Goal: Task Accomplishment & Management: Use online tool/utility

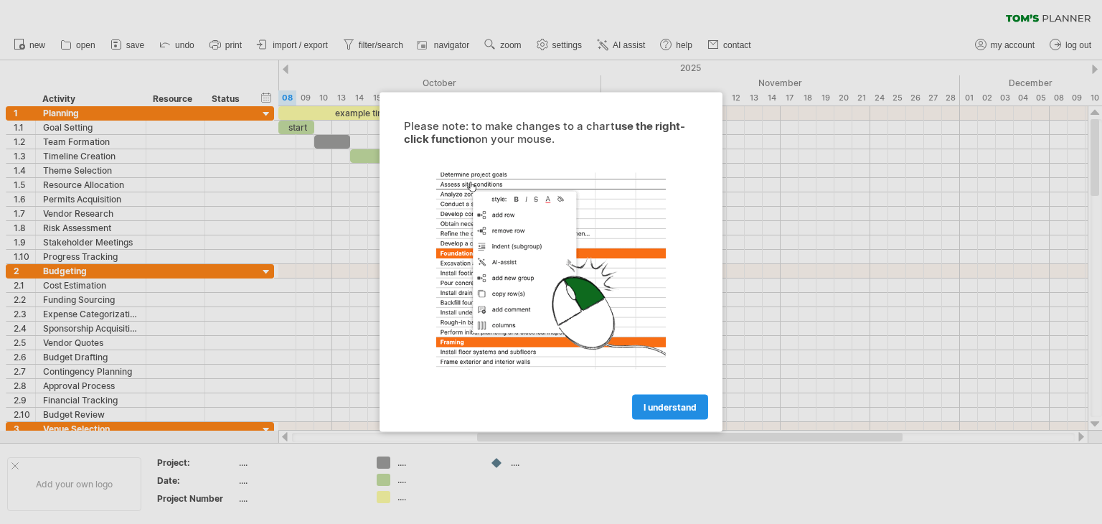
click at [668, 405] on span "I understand" at bounding box center [669, 407] width 53 height 11
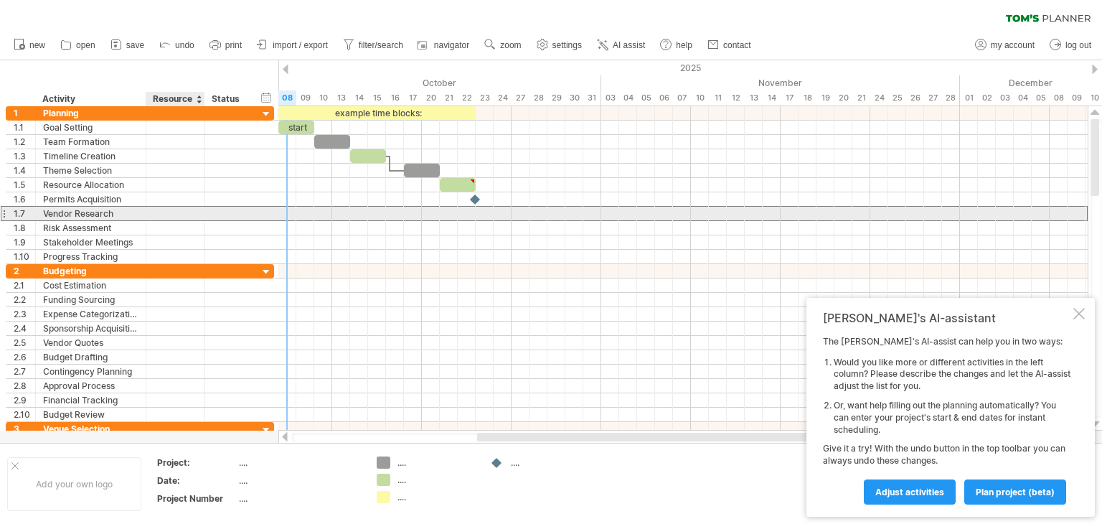
click at [193, 212] on div at bounding box center [175, 214] width 44 height 14
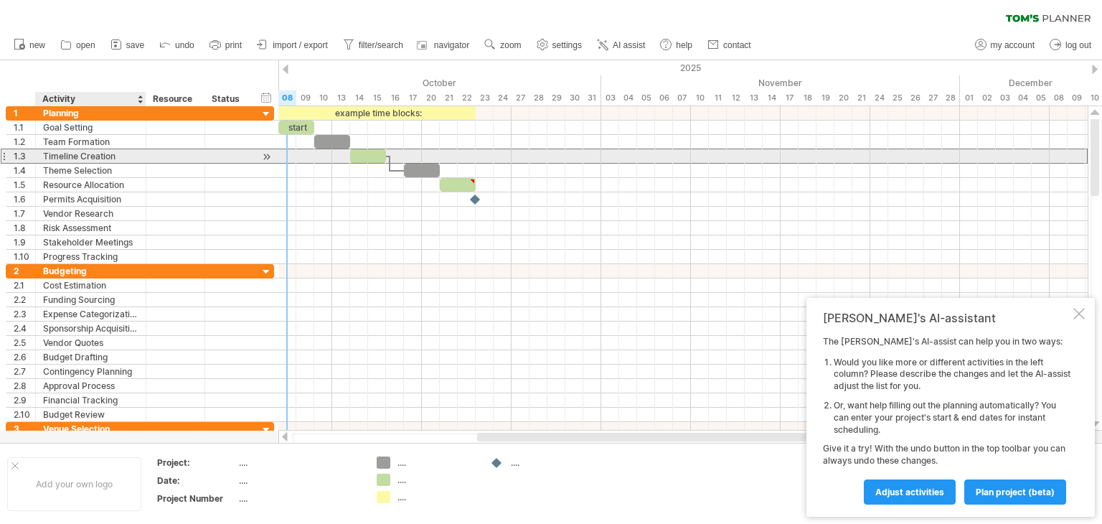
click at [75, 160] on div "Timeline Creation" at bounding box center [90, 156] width 95 height 14
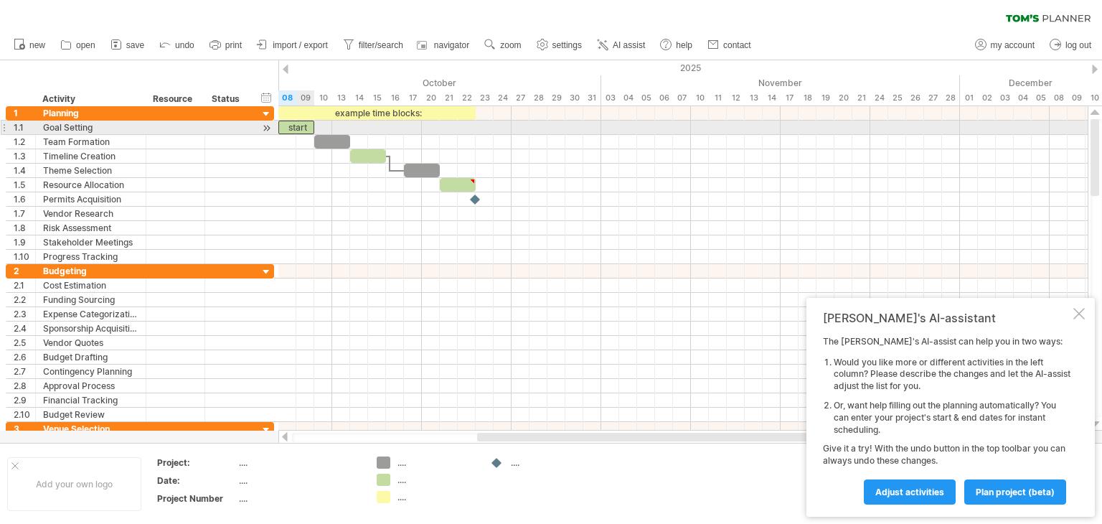
click at [299, 127] on div "start" at bounding box center [296, 127] width 36 height 14
click at [299, 127] on div "*****" at bounding box center [296, 127] width 36 height 14
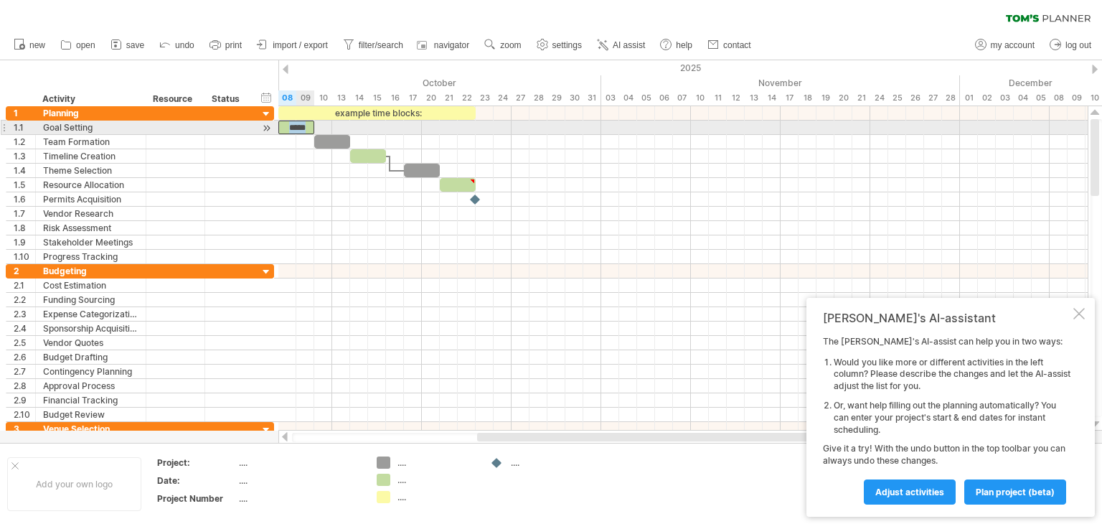
click at [299, 127] on div "*****" at bounding box center [296, 127] width 36 height 14
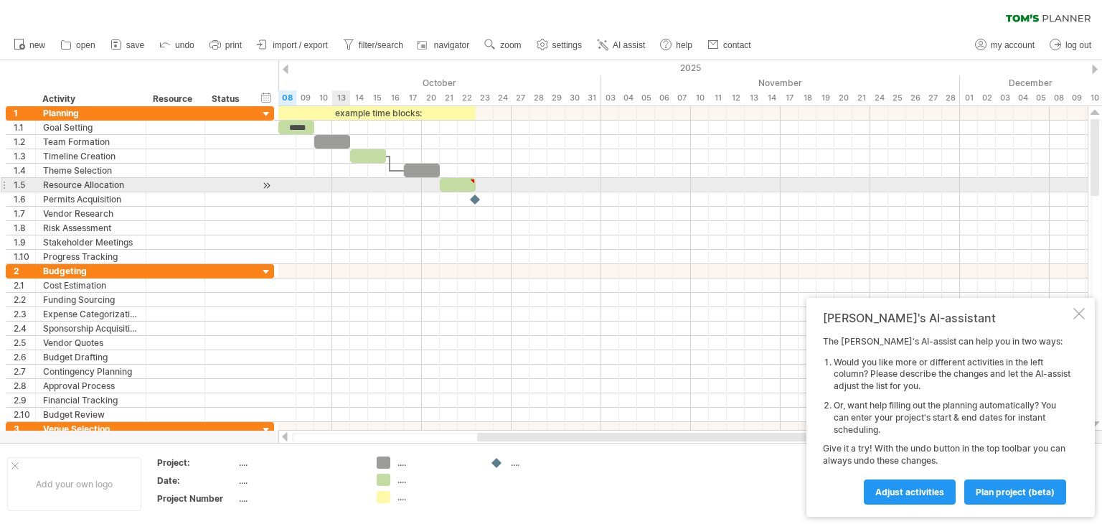
click at [340, 180] on div at bounding box center [682, 185] width 809 height 14
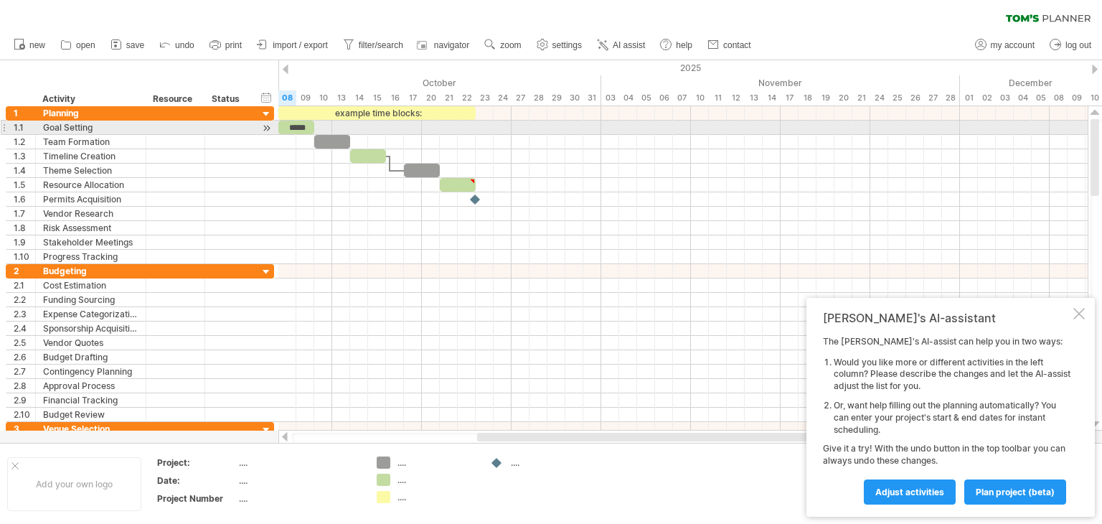
click at [278, 131] on div "example time blocks: ***** [DATE] [DATE]" at bounding box center [682, 268] width 809 height 324
click at [280, 129] on span at bounding box center [278, 127] width 6 height 14
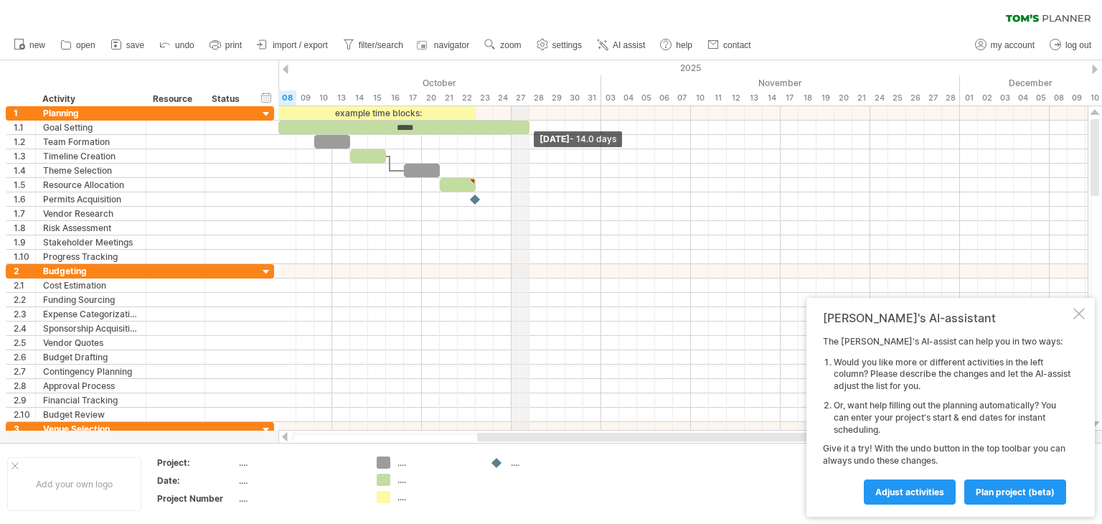
drag, startPoint x: 313, startPoint y: 127, endPoint x: 526, endPoint y: 101, distance: 214.5
click at [526, 101] on div "Trying to reach [DOMAIN_NAME] Connected again... 0% clear filter new 1" at bounding box center [551, 262] width 1102 height 524
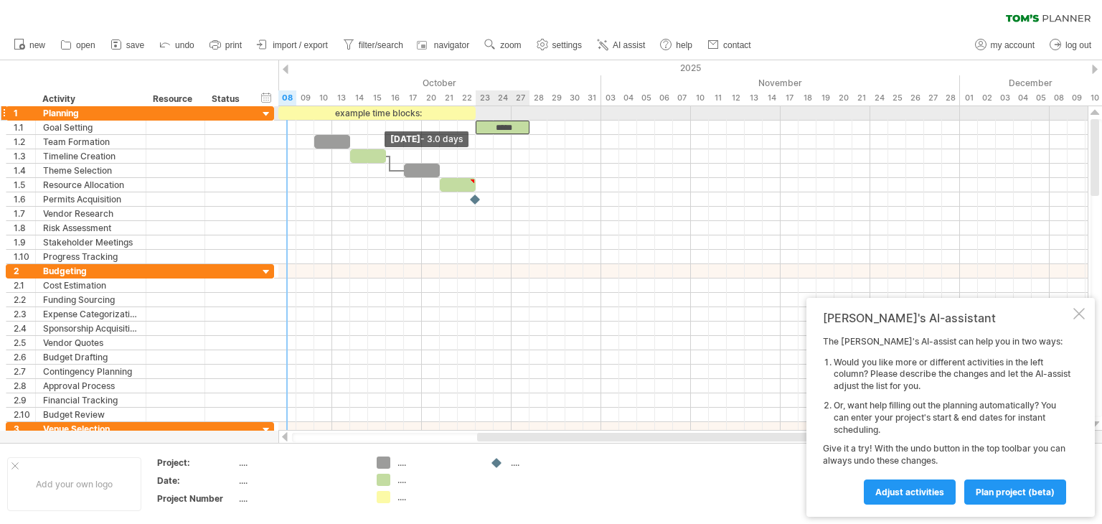
drag, startPoint x: 279, startPoint y: 129, endPoint x: 476, endPoint y: 115, distance: 197.7
click at [332, 115] on div "example time blocks: *****" at bounding box center [332, 185] width 0 height 158
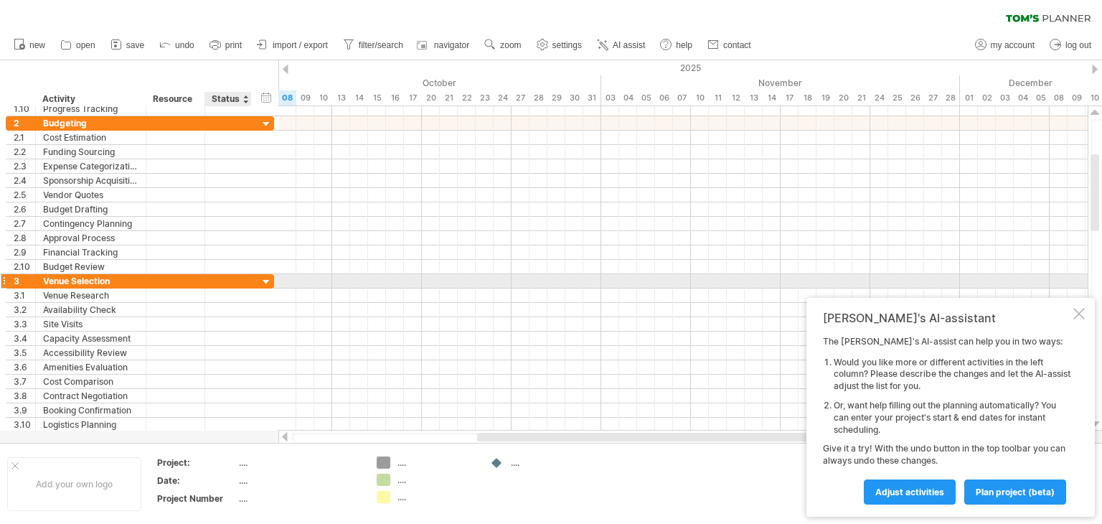
click at [266, 279] on div at bounding box center [267, 282] width 14 height 14
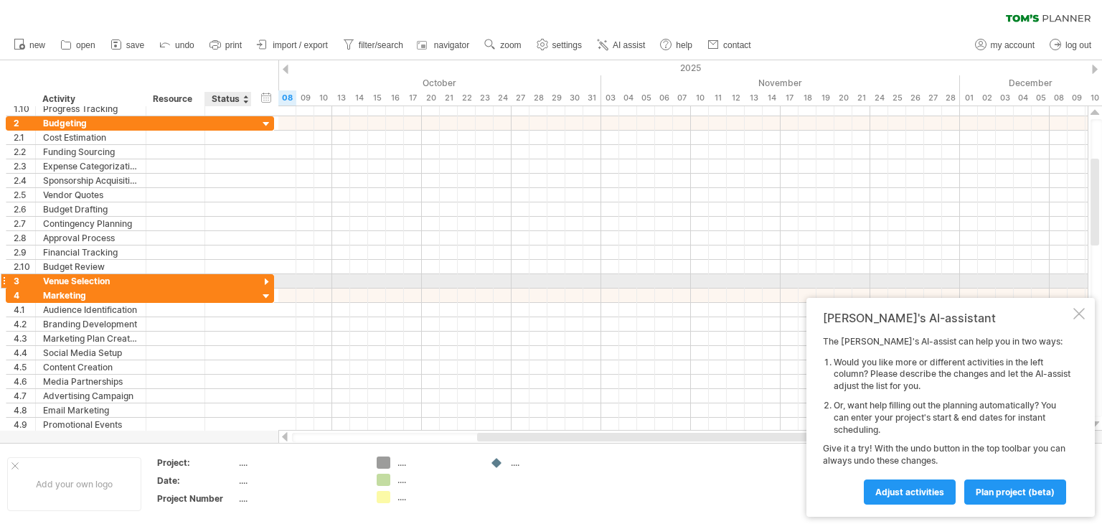
click at [266, 279] on div at bounding box center [267, 282] width 14 height 14
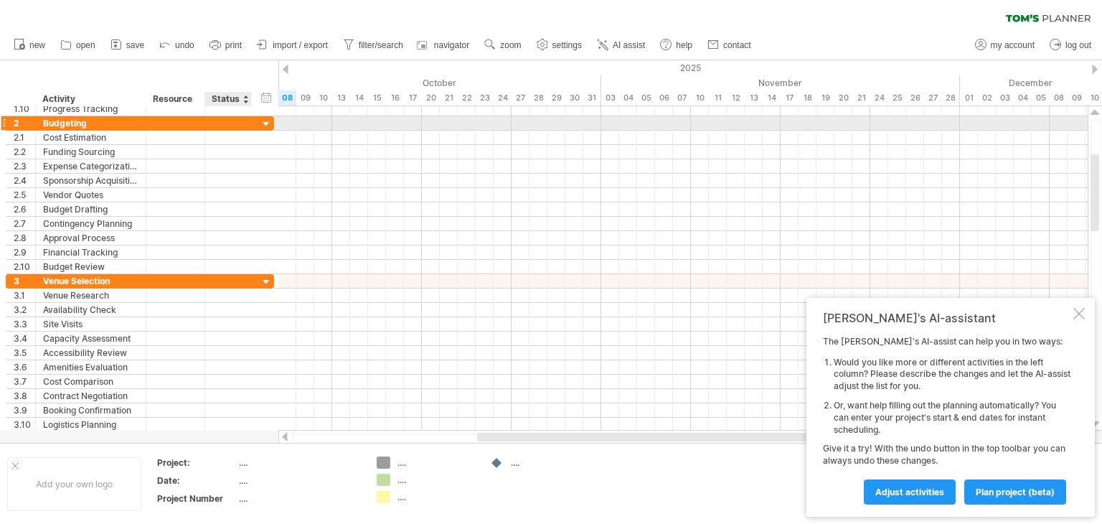
click at [265, 123] on div at bounding box center [267, 125] width 14 height 14
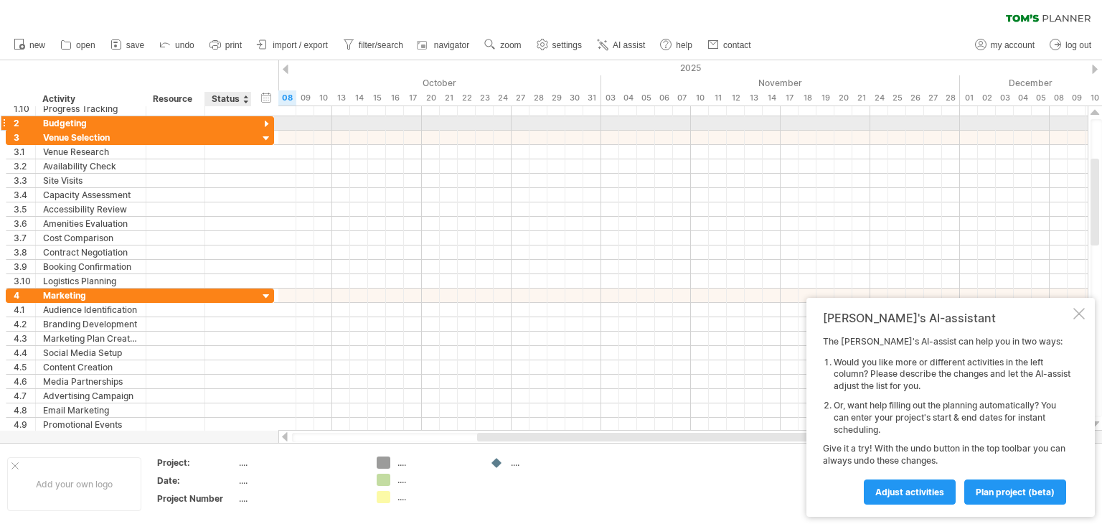
click at [265, 123] on div at bounding box center [267, 125] width 14 height 14
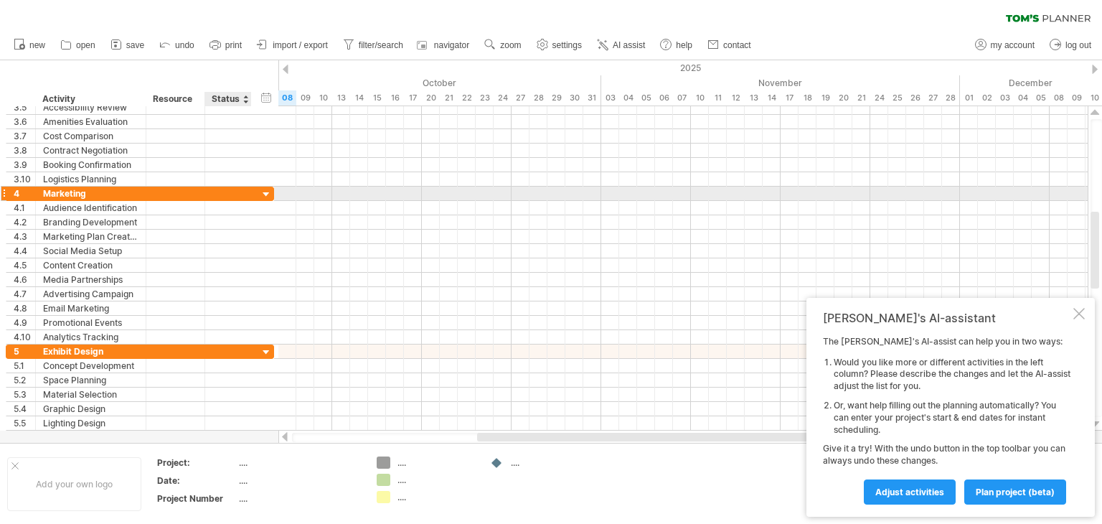
click at [261, 194] on div at bounding box center [267, 195] width 14 height 14
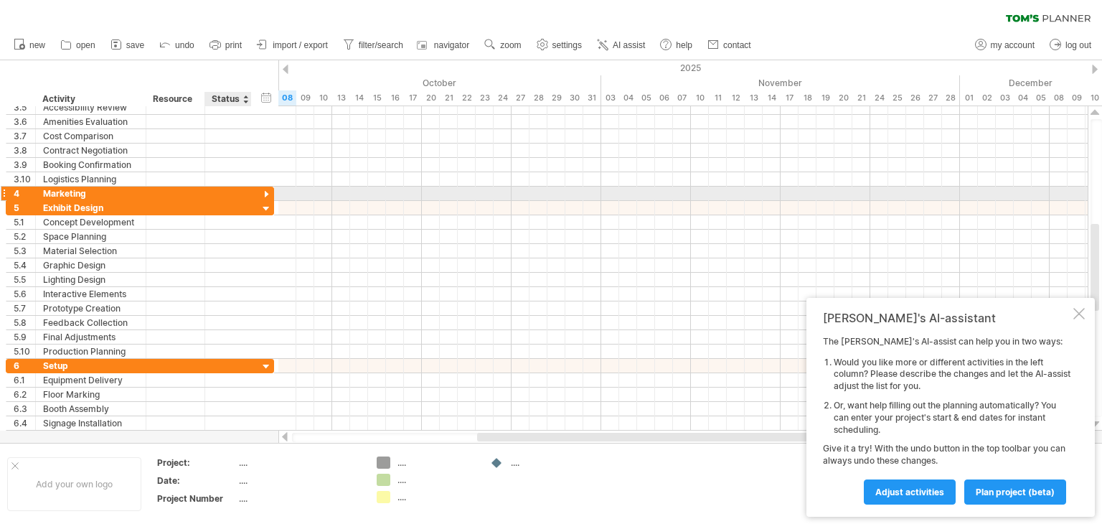
click at [261, 194] on div at bounding box center [267, 195] width 14 height 14
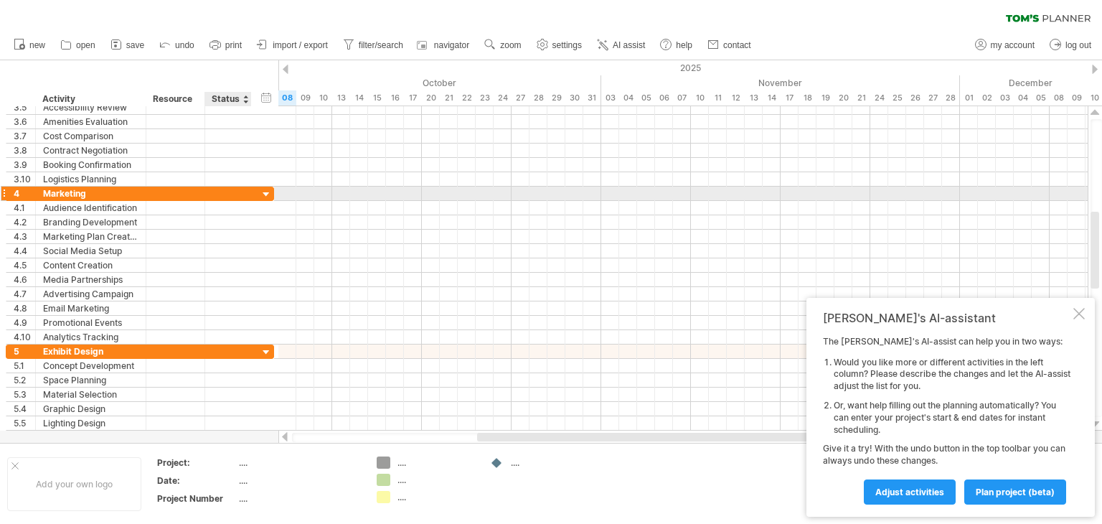
click at [261, 194] on div at bounding box center [267, 195] width 14 height 14
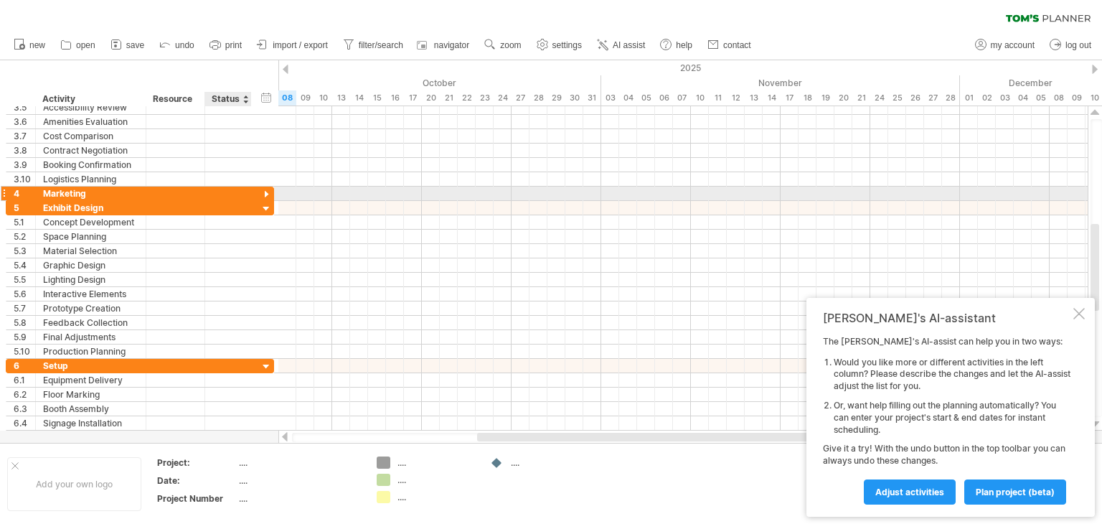
click at [261, 194] on div at bounding box center [267, 195] width 14 height 14
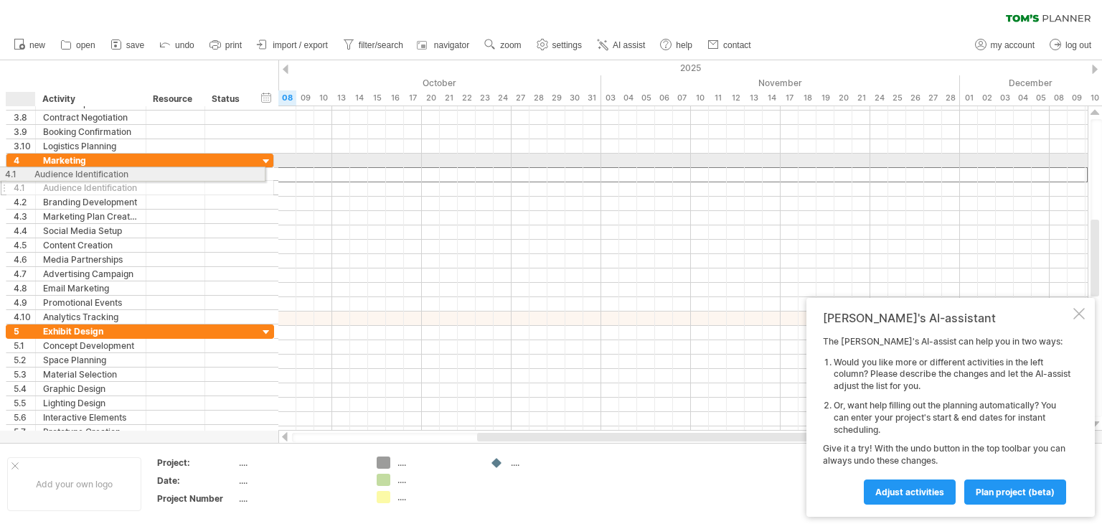
drag, startPoint x: 39, startPoint y: 175, endPoint x: 27, endPoint y: 174, distance: 11.6
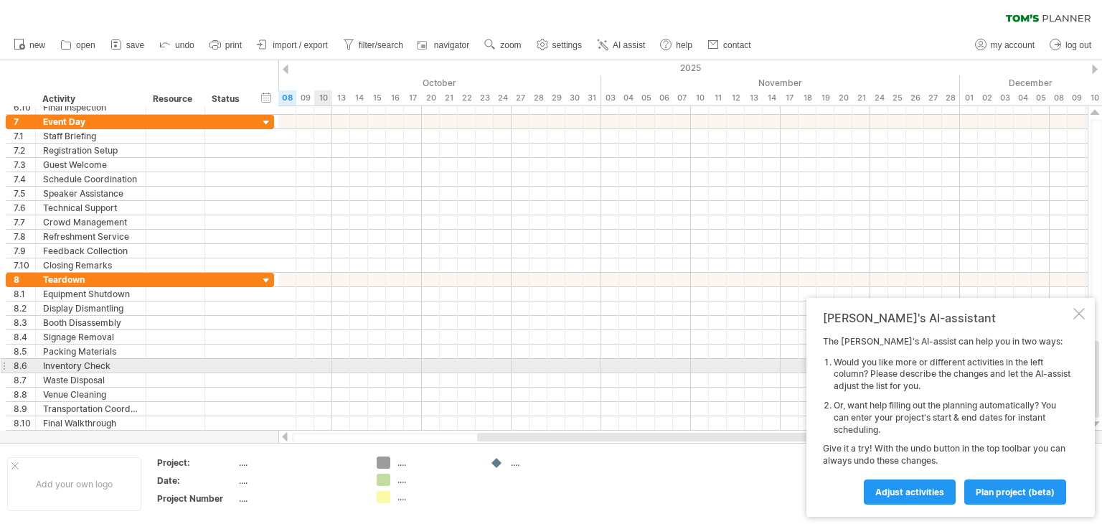
click at [327, 363] on div at bounding box center [682, 366] width 809 height 14
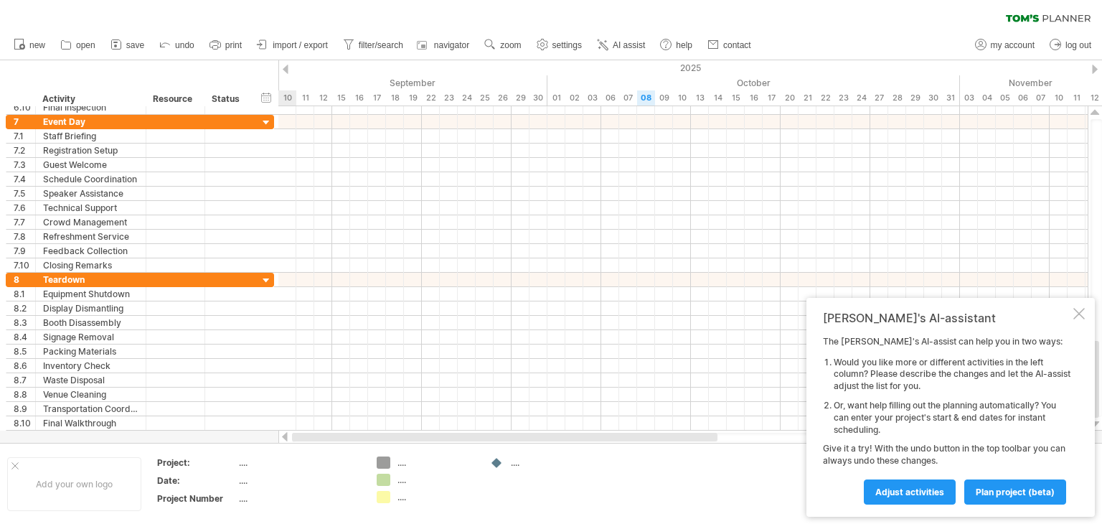
drag, startPoint x: 500, startPoint y: 440, endPoint x: 298, endPoint y: 455, distance: 202.1
click at [298, 455] on div "Trying to reach [DOMAIN_NAME] Connected again... 0% clear filter new 1" at bounding box center [551, 262] width 1102 height 524
click at [246, 480] on div "...." at bounding box center [299, 480] width 120 height 12
click at [379, 480] on div "Trying to reach [DOMAIN_NAME] Connected again... 0% clear filter new 1" at bounding box center [551, 262] width 1102 height 524
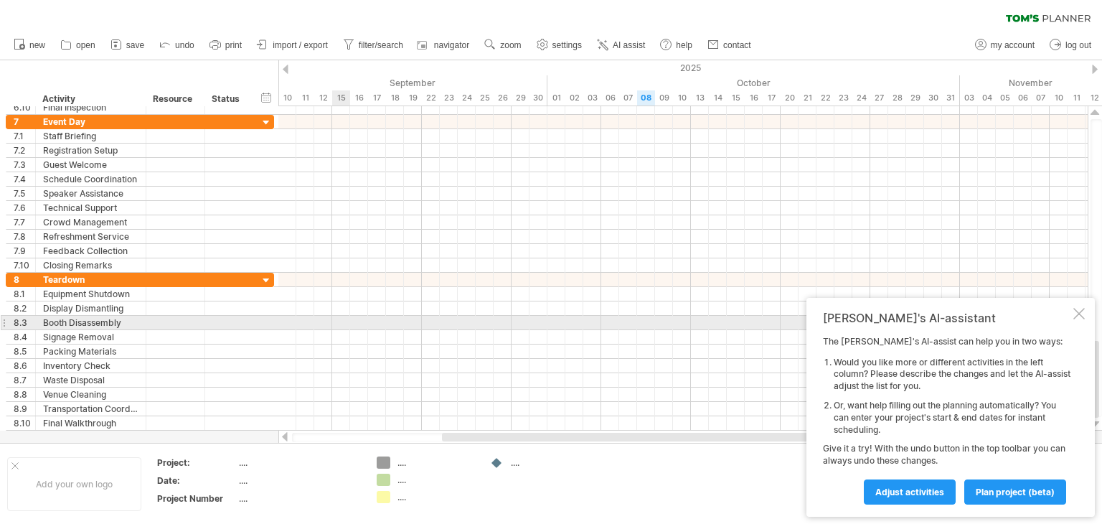
click at [337, 330] on div at bounding box center [682, 337] width 809 height 14
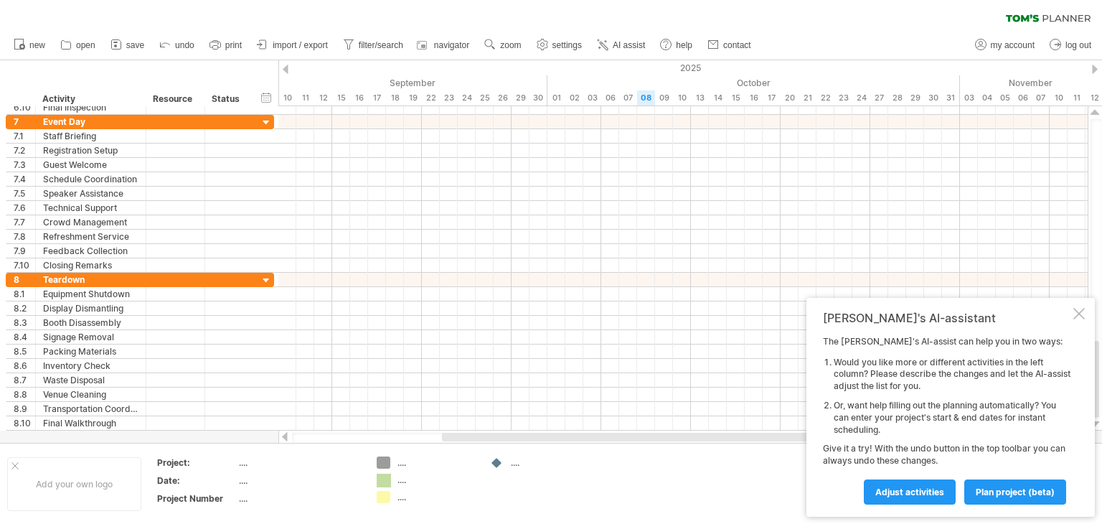
click at [382, 480] on div "Trying to reach [DOMAIN_NAME] Connected again... 0% clear filter new 1" at bounding box center [551, 262] width 1102 height 524
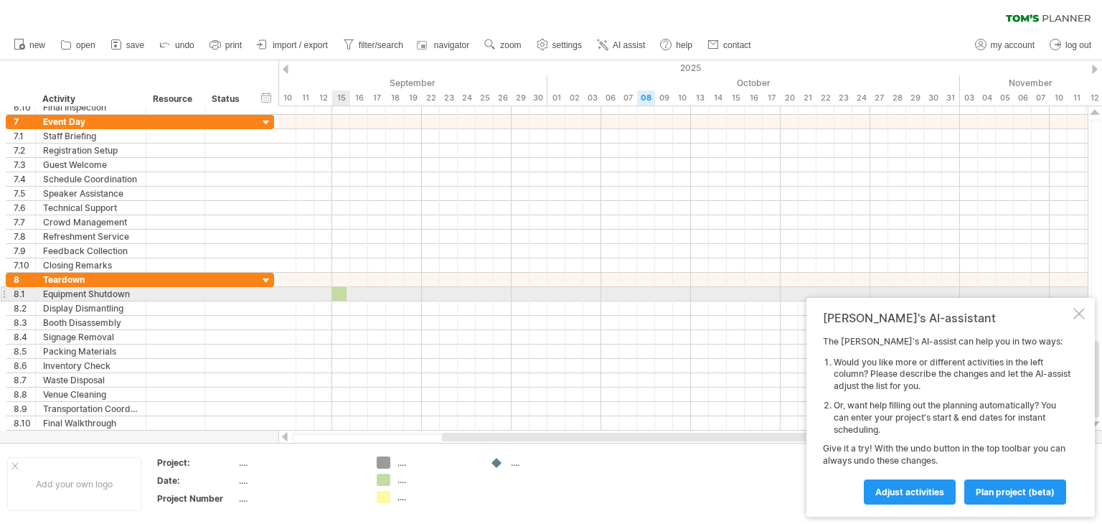
drag, startPoint x: 382, startPoint y: 480, endPoint x: 337, endPoint y: 285, distance: 199.4
click at [337, 285] on div "Trying to reach [DOMAIN_NAME] Connected again... 0% clear filter new 1" at bounding box center [551, 262] width 1102 height 524
drag, startPoint x: 341, startPoint y: 292, endPoint x: 402, endPoint y: 291, distance: 61.0
click at [389, 291] on span at bounding box center [386, 294] width 6 height 14
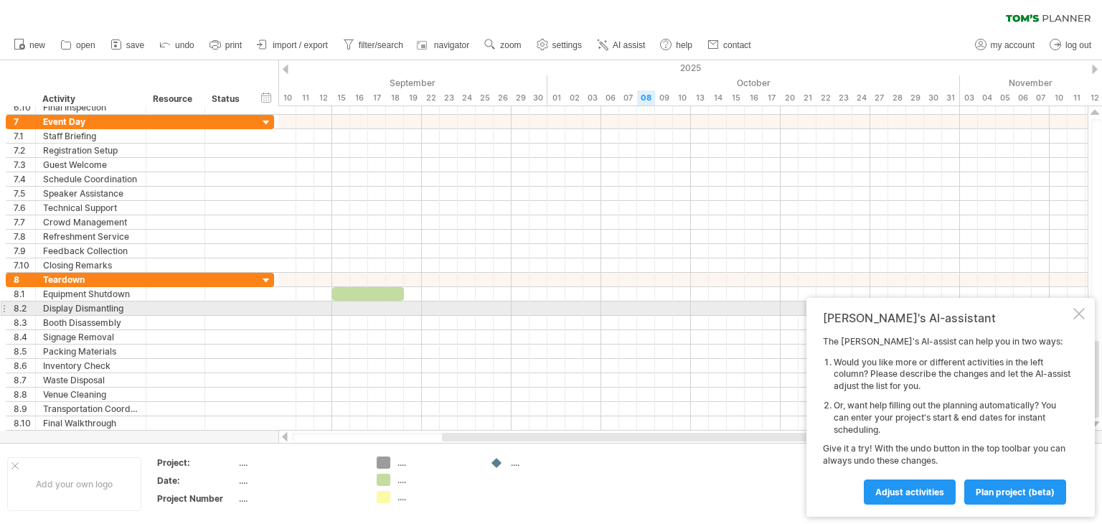
click at [1079, 313] on div at bounding box center [1078, 313] width 11 height 11
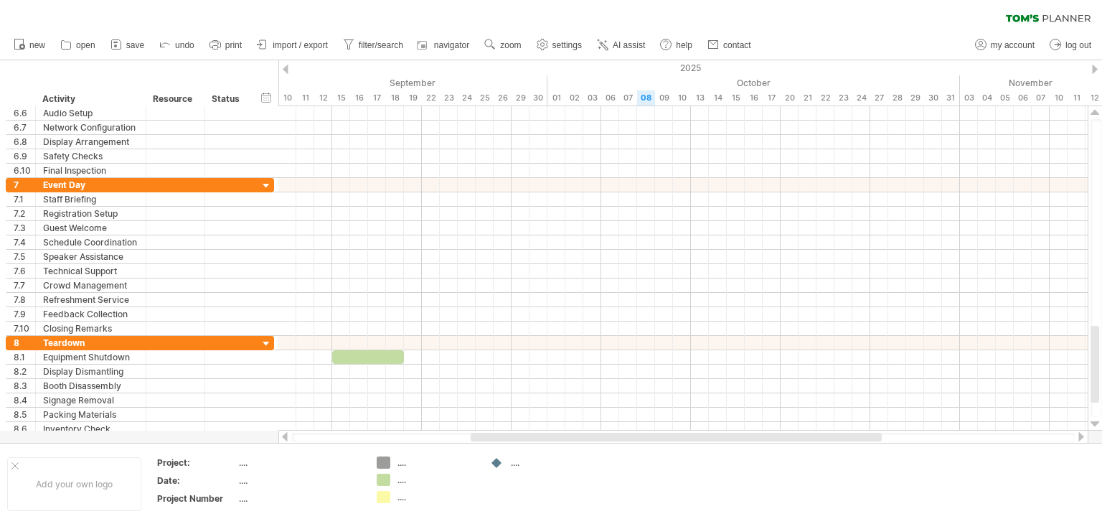
drag, startPoint x: 1101, startPoint y: 354, endPoint x: 1101, endPoint y: 435, distance: 81.0
click at [1101, 435] on div "Trying to reach [DOMAIN_NAME] Connected again... 0% clear filter new 1" at bounding box center [551, 262] width 1102 height 524
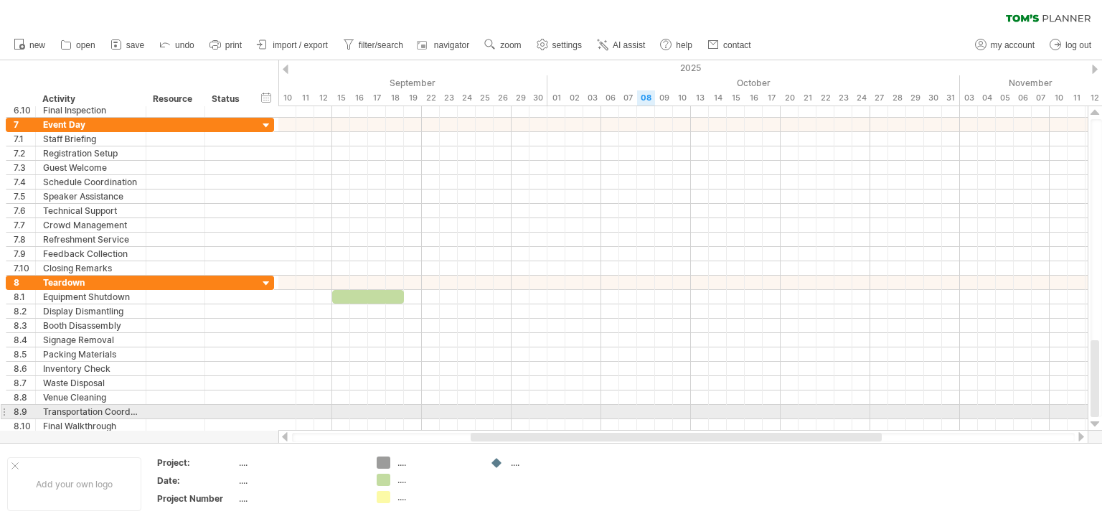
drag, startPoint x: 1096, startPoint y: 387, endPoint x: 1096, endPoint y: 409, distance: 21.5
click at [1096, 409] on div at bounding box center [1094, 378] width 9 height 77
click at [63, 411] on div "Transportation Coordination" at bounding box center [90, 411] width 95 height 14
click at [63, 411] on input "**********" at bounding box center [90, 411] width 95 height 14
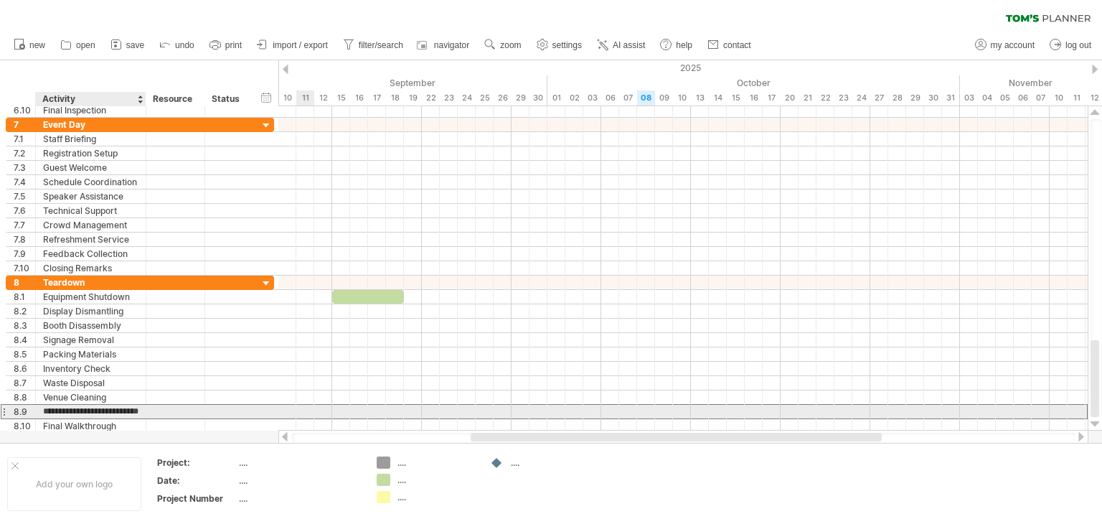
click at [63, 411] on input "**********" at bounding box center [90, 411] width 95 height 14
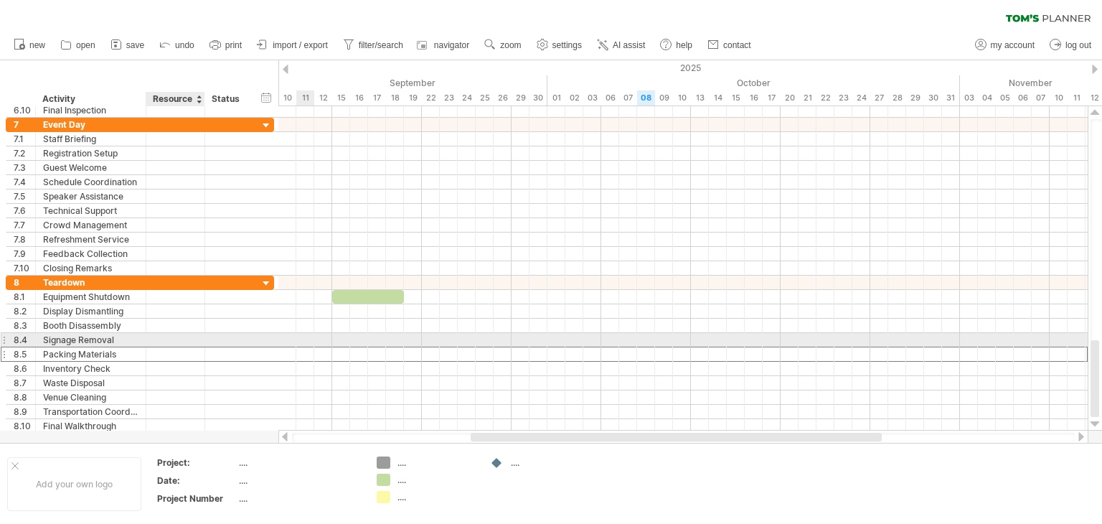
click at [212, 347] on div at bounding box center [228, 354] width 32 height 14
